Goal: Navigation & Orientation: Understand site structure

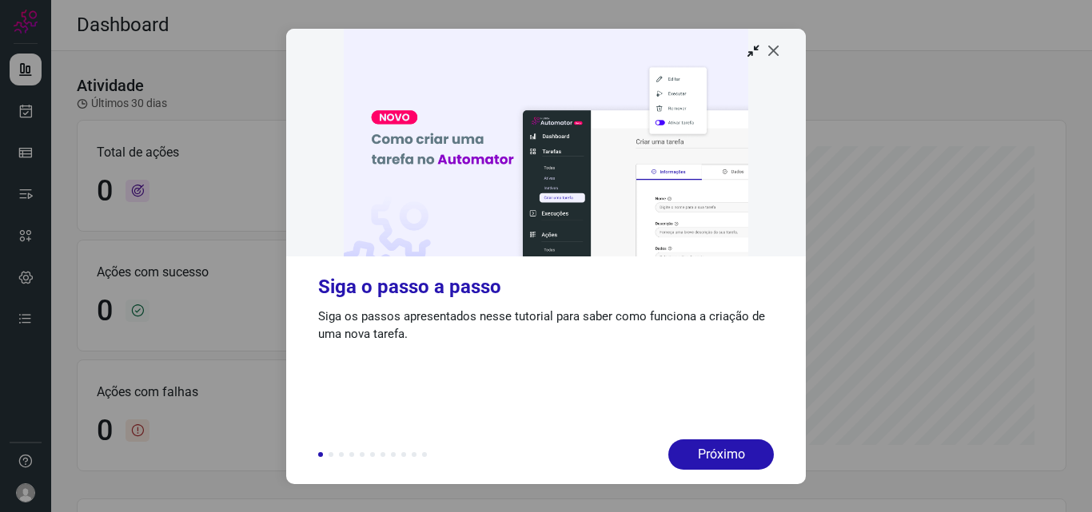
click at [771, 55] on icon at bounding box center [774, 50] width 16 height 16
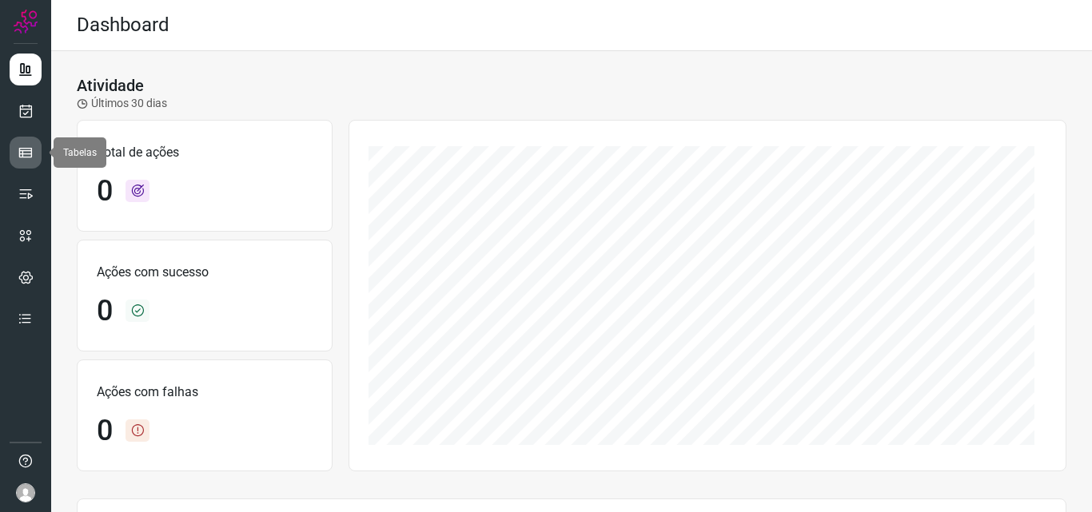
click at [27, 154] on icon at bounding box center [26, 153] width 16 height 16
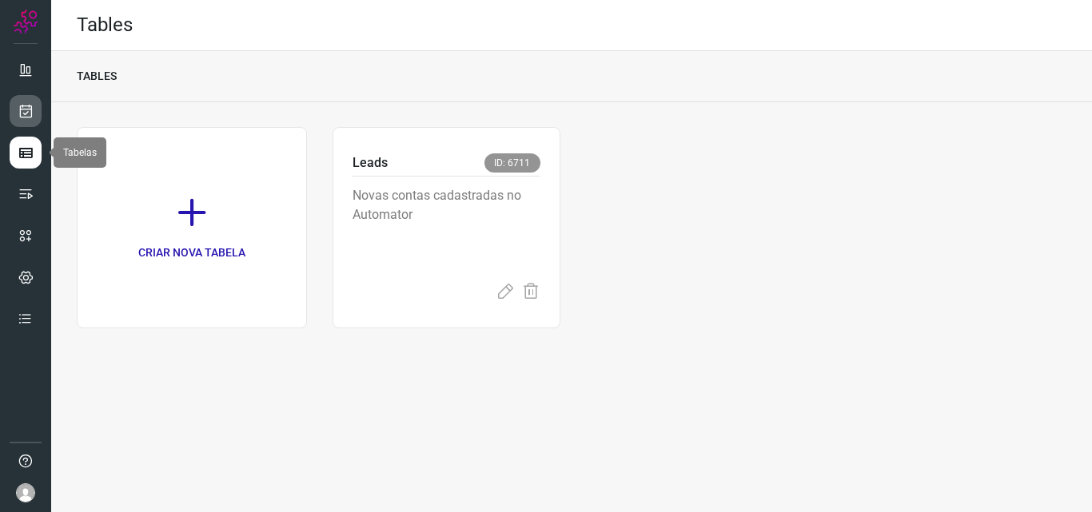
click at [23, 110] on icon at bounding box center [26, 111] width 17 height 16
